Goal: Task Accomplishment & Management: Use online tool/utility

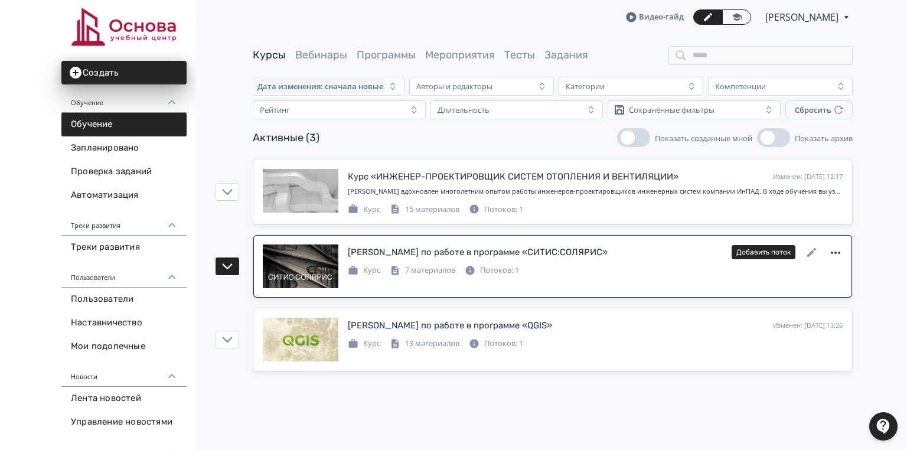
click at [838, 254] on icon at bounding box center [836, 253] width 14 height 14
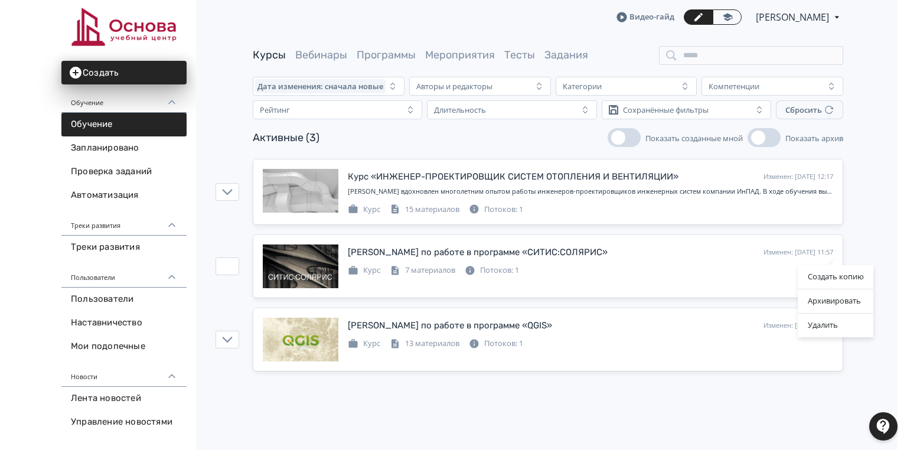
click at [621, 255] on div "Создать копию Архивировать Удалить" at bounding box center [453, 225] width 907 height 450
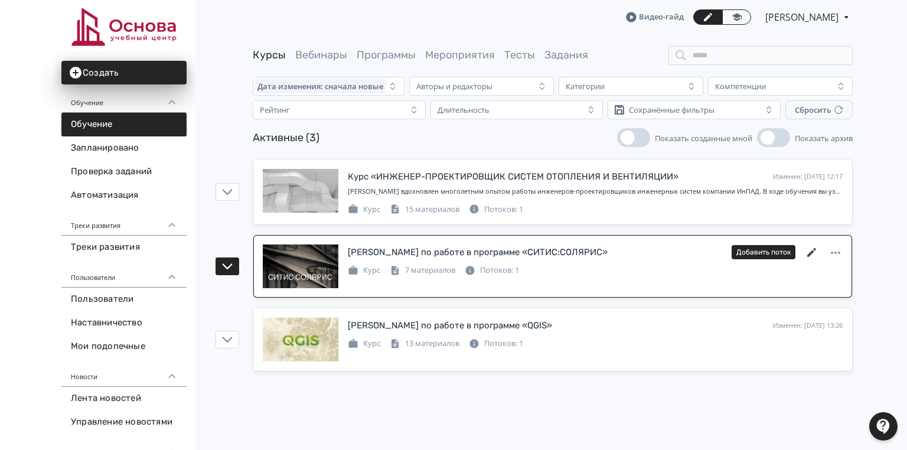
click at [813, 252] on icon at bounding box center [811, 252] width 9 height 9
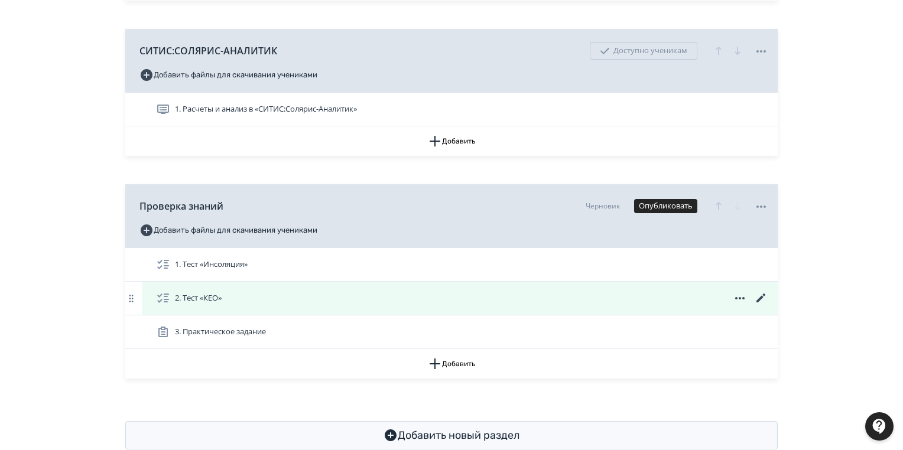
scroll to position [548, 0]
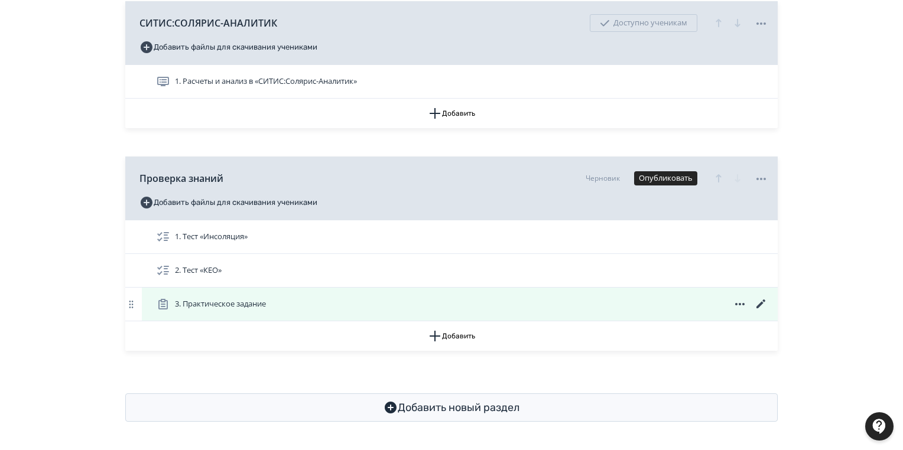
click at [758, 301] on icon at bounding box center [761, 304] width 14 height 14
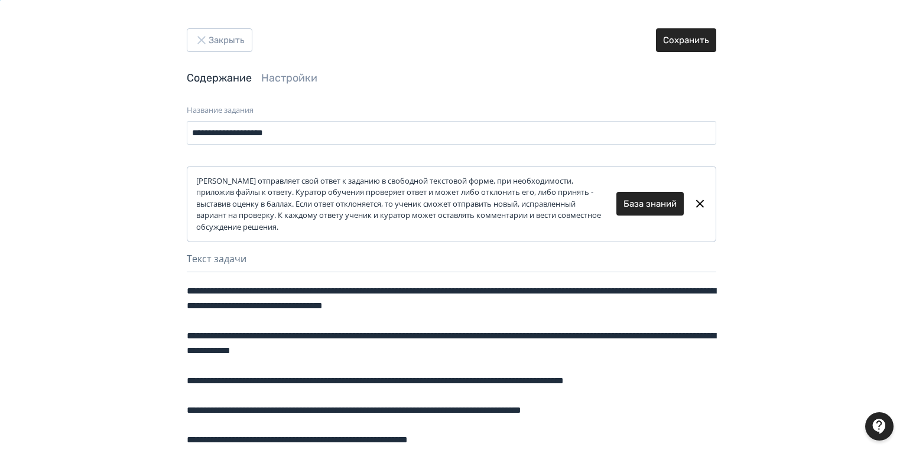
scroll to position [227, 0]
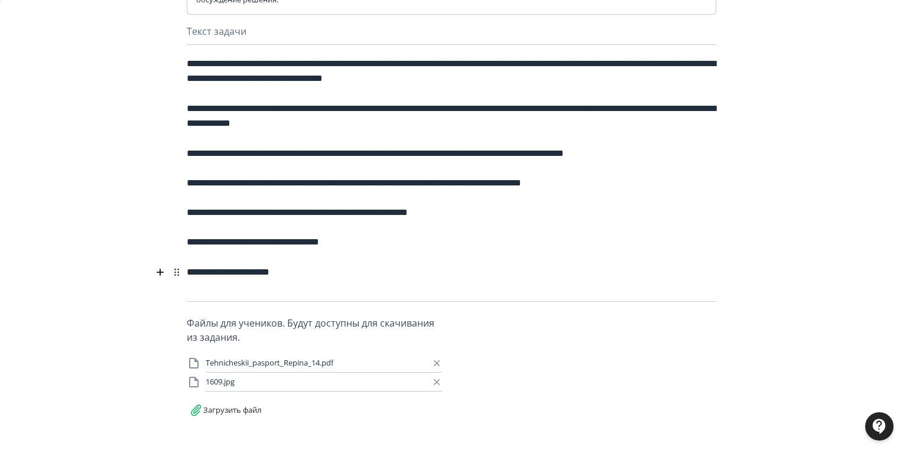
click at [436, 382] on icon at bounding box center [437, 382] width 6 height 6
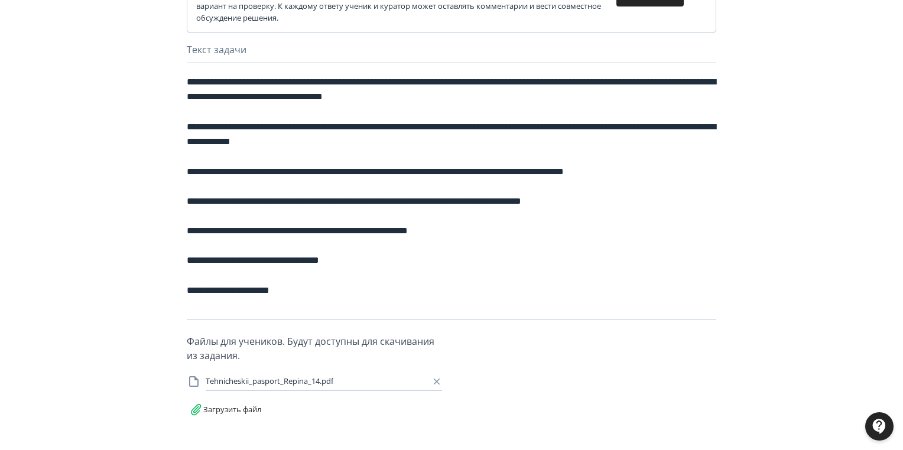
scroll to position [209, 0]
click at [230, 411] on label "Загрузить файл" at bounding box center [225, 407] width 77 height 31
click at [0, 0] on input "Загрузить файл" at bounding box center [0, 0] width 0 height 0
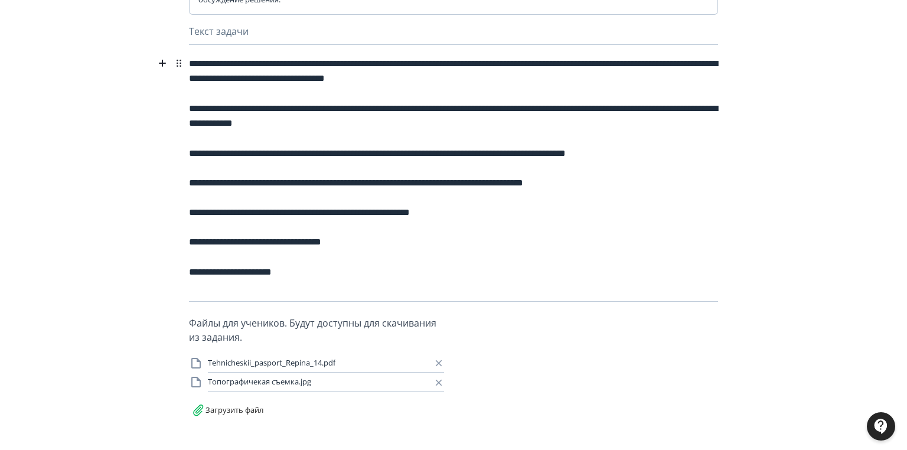
scroll to position [0, 0]
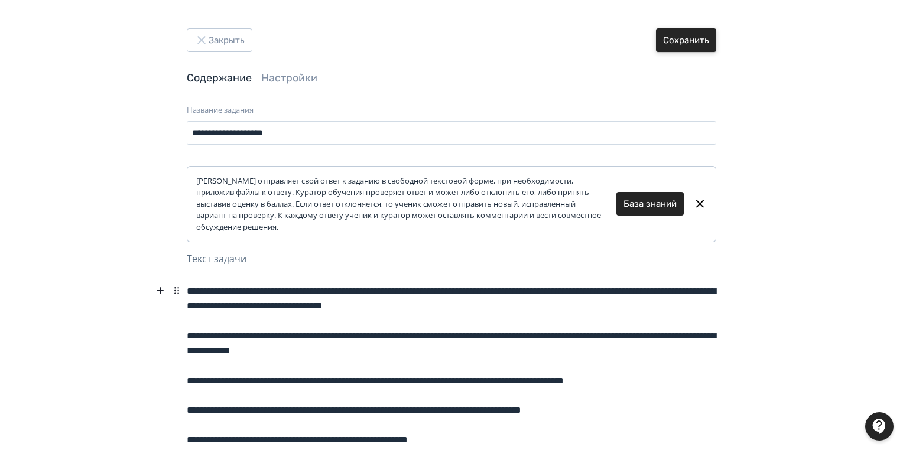
click at [701, 35] on button "Сохранить" at bounding box center [686, 40] width 60 height 24
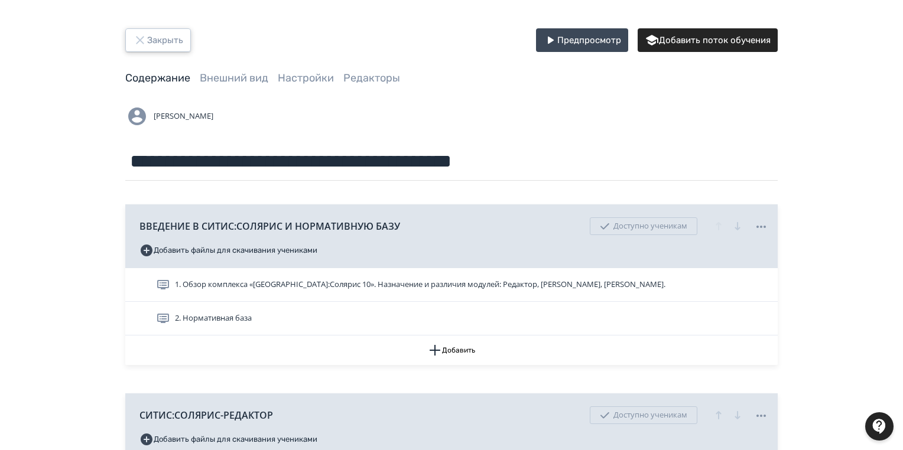
click at [167, 40] on button "Закрыть" at bounding box center [158, 40] width 66 height 24
